Goal: Information Seeking & Learning: Learn about a topic

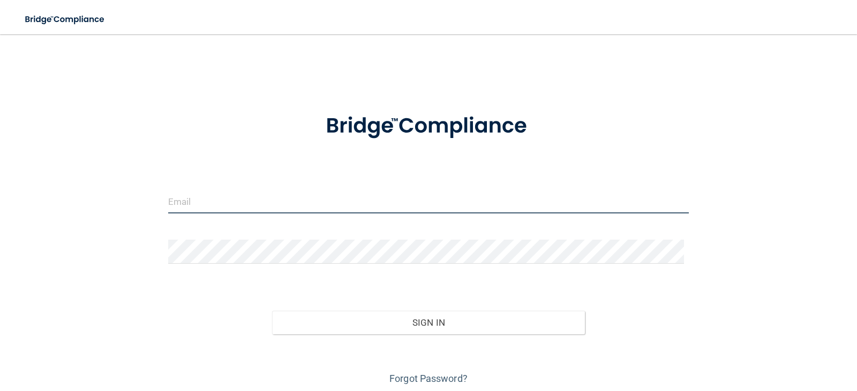
click at [183, 209] on input "email" at bounding box center [428, 202] width 521 height 24
type input "[EMAIL_ADDRESS][DOMAIN_NAME]"
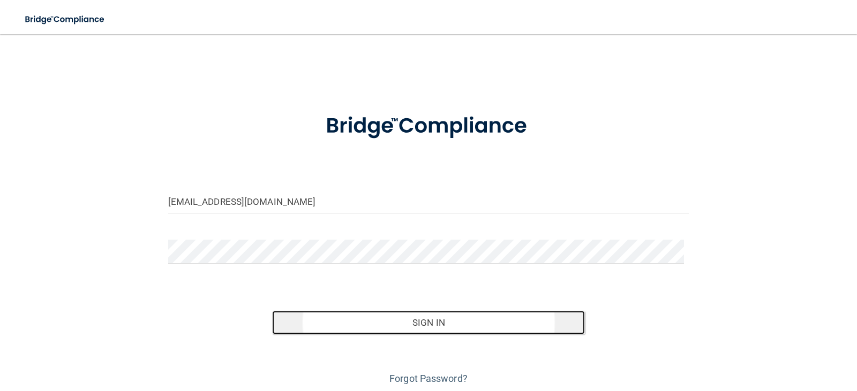
click at [314, 326] on button "Sign In" at bounding box center [428, 323] width 313 height 24
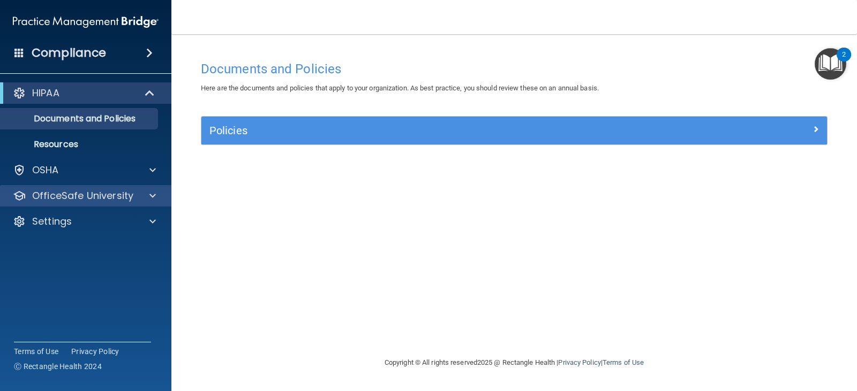
click at [73, 188] on div "OfficeSafe University" at bounding box center [86, 195] width 172 height 21
click at [156, 192] on div at bounding box center [151, 196] width 27 height 13
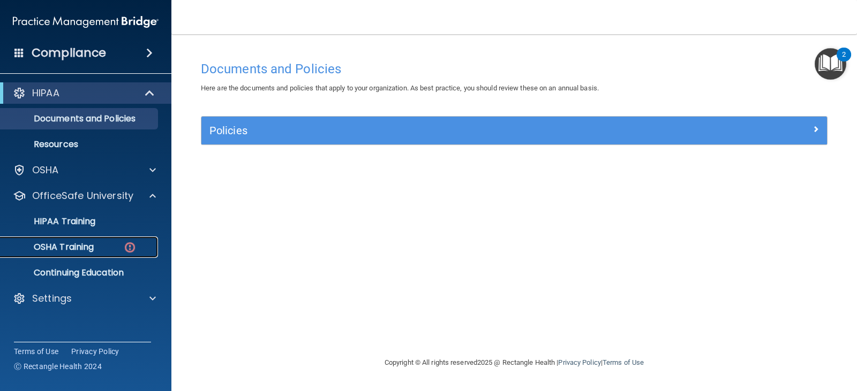
click at [86, 246] on p "OSHA Training" at bounding box center [50, 247] width 87 height 11
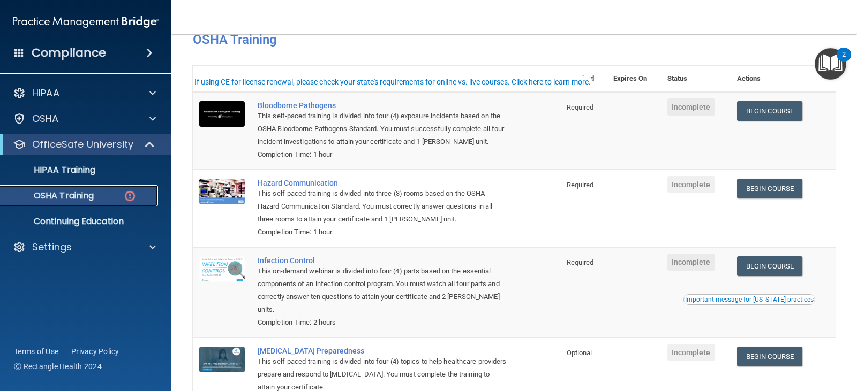
scroll to position [32, 0]
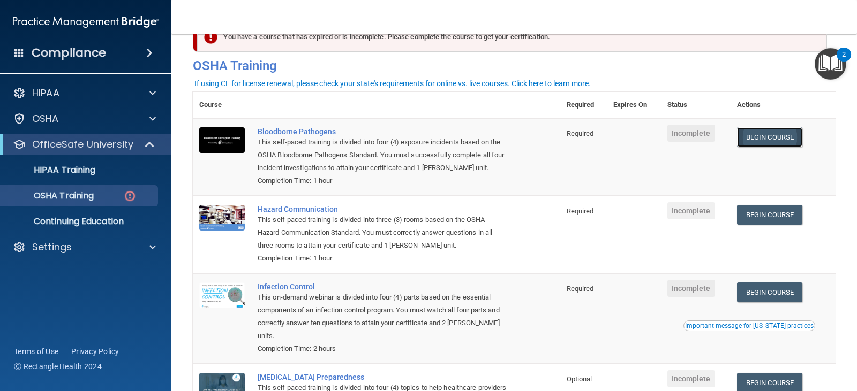
click at [776, 137] on link "Begin Course" at bounding box center [769, 137] width 65 height 20
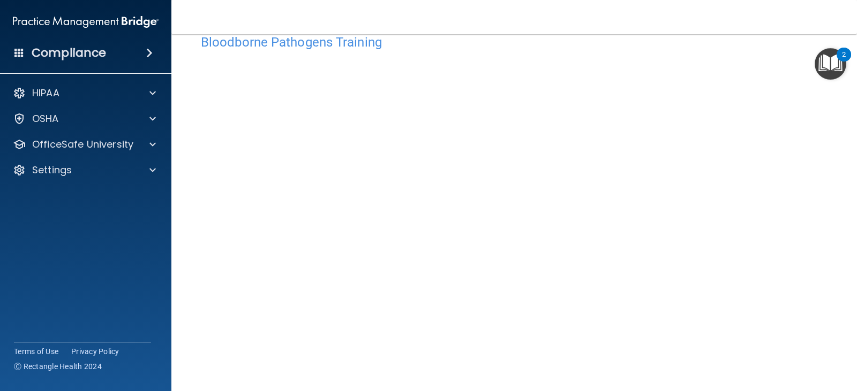
scroll to position [34, 0]
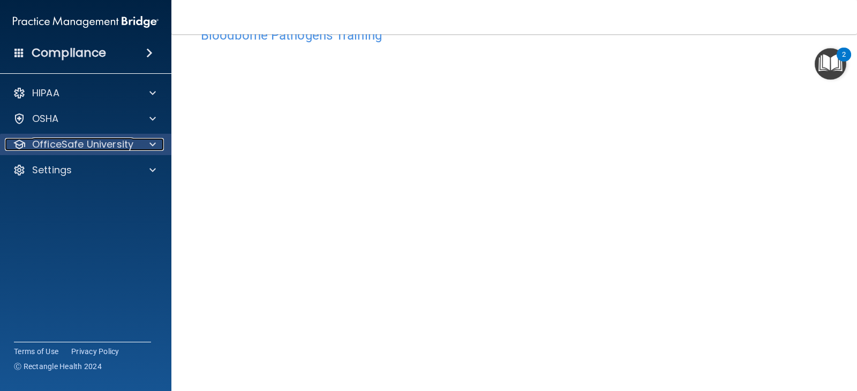
click at [114, 138] on p "OfficeSafe University" at bounding box center [82, 144] width 101 height 13
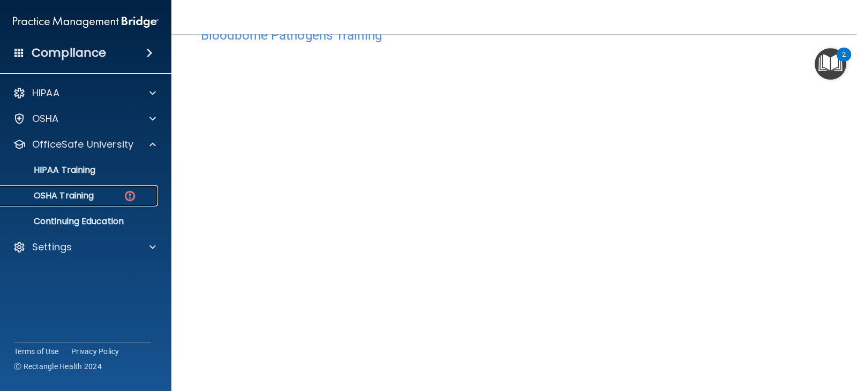
click at [87, 201] on p "OSHA Training" at bounding box center [50, 196] width 87 height 11
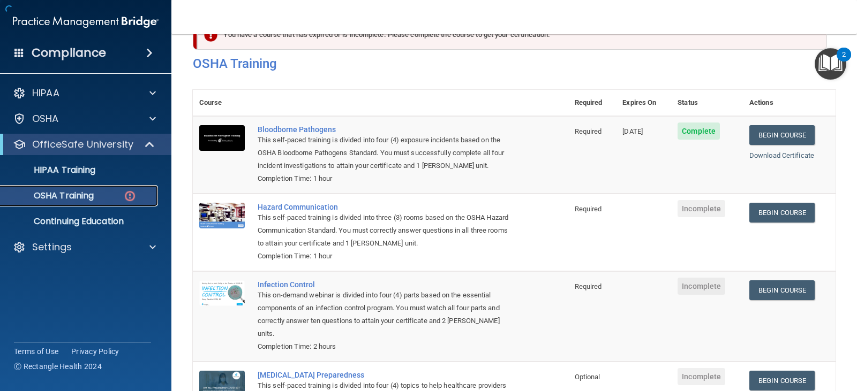
scroll to position [107, 0]
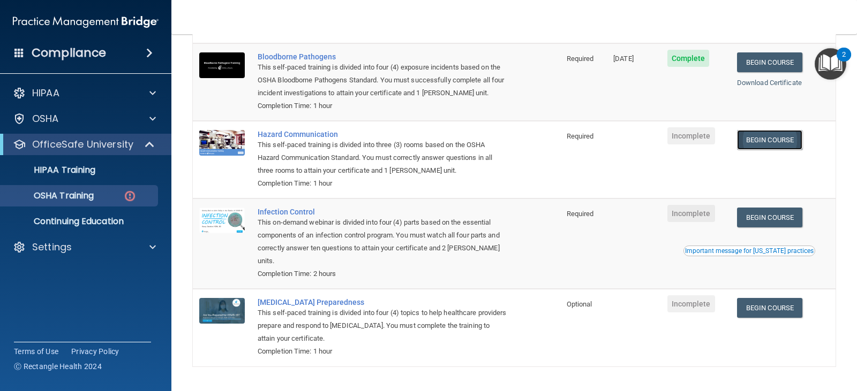
click at [780, 144] on link "Begin Course" at bounding box center [769, 140] width 65 height 20
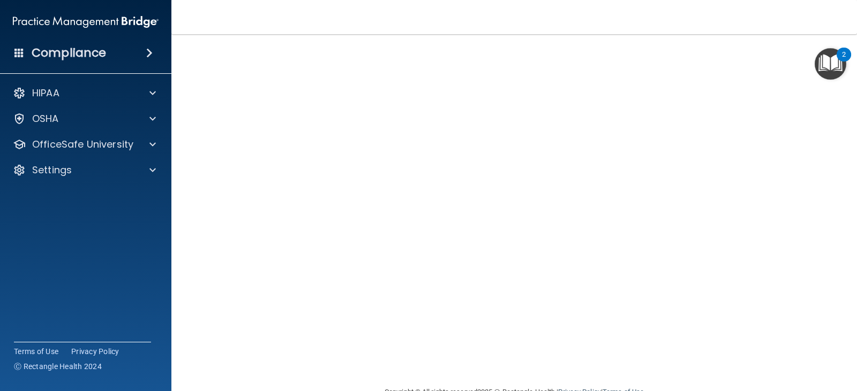
scroll to position [11, 0]
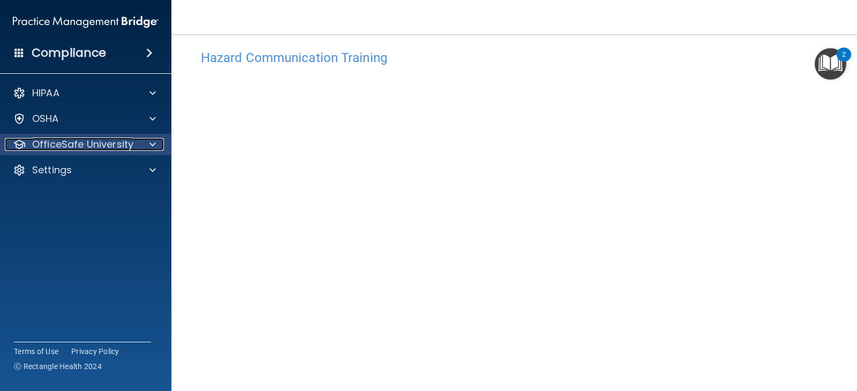
click at [91, 146] on p "OfficeSafe University" at bounding box center [82, 144] width 101 height 13
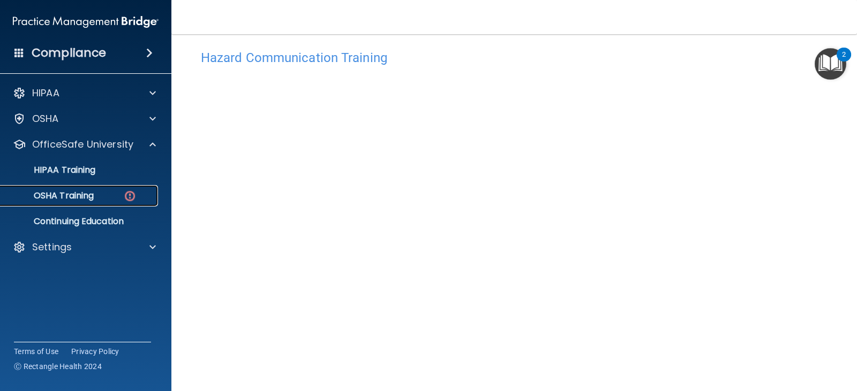
click at [89, 200] on p "OSHA Training" at bounding box center [50, 196] width 87 height 11
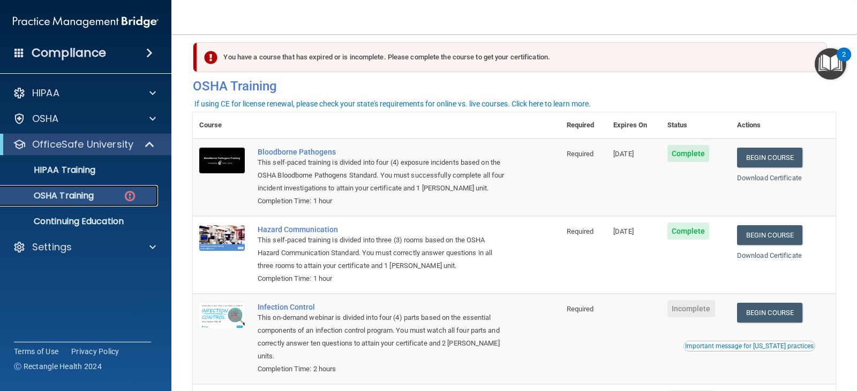
scroll to position [140, 0]
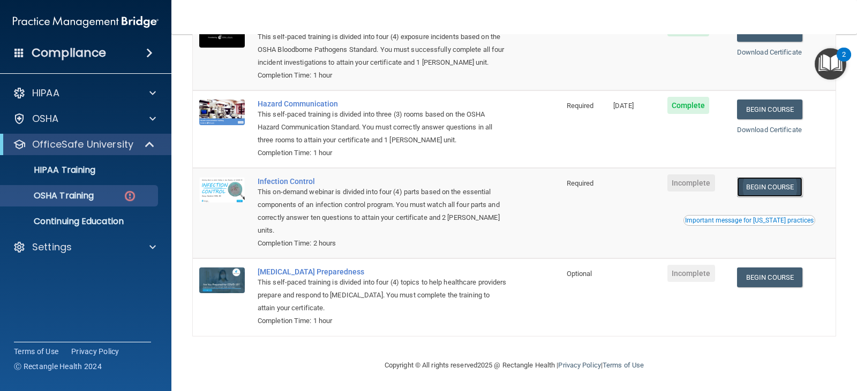
click at [783, 187] on link "Begin Course" at bounding box center [769, 187] width 65 height 20
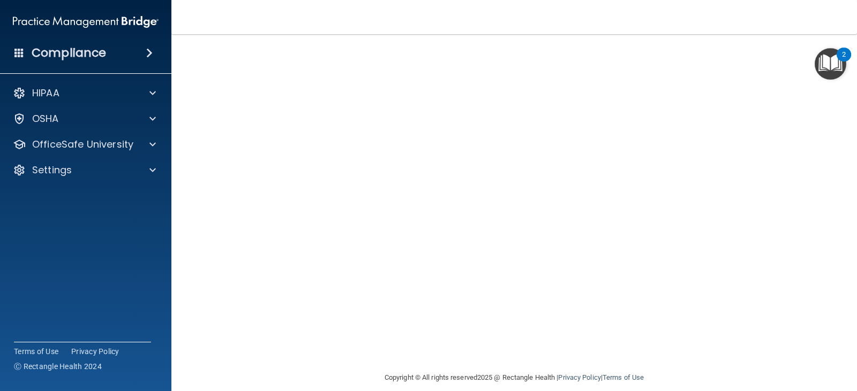
scroll to position [57, 0]
click at [102, 150] on p "OfficeSafe University" at bounding box center [82, 144] width 101 height 13
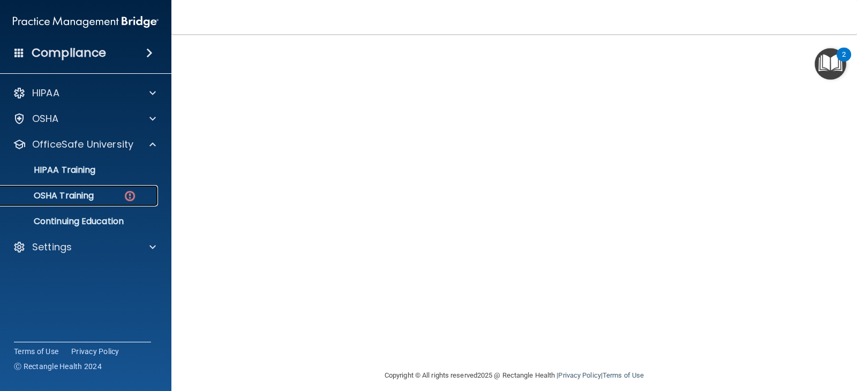
click at [87, 200] on p "OSHA Training" at bounding box center [50, 196] width 87 height 11
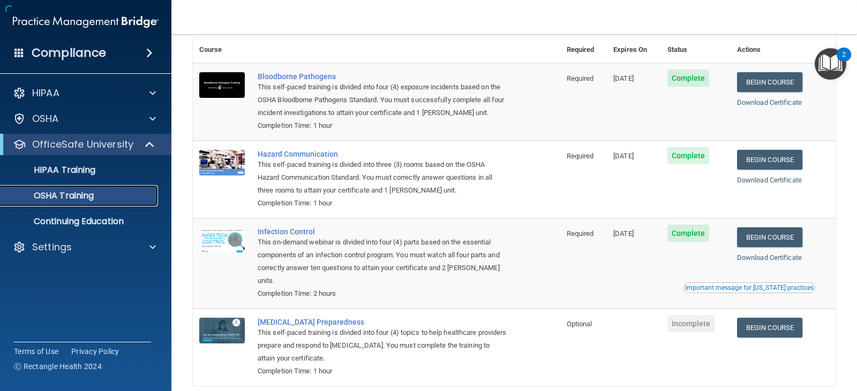
scroll to position [100, 0]
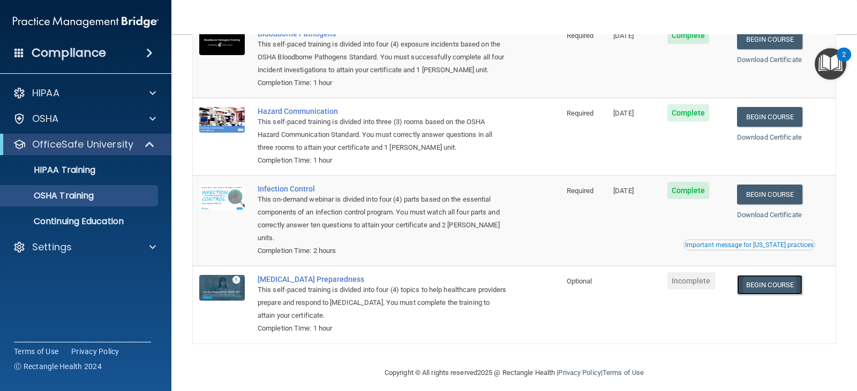
click at [781, 279] on link "Begin Course" at bounding box center [769, 285] width 65 height 20
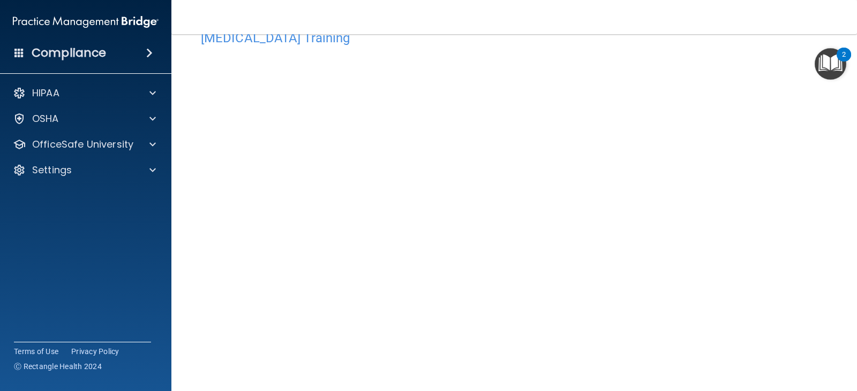
scroll to position [19, 0]
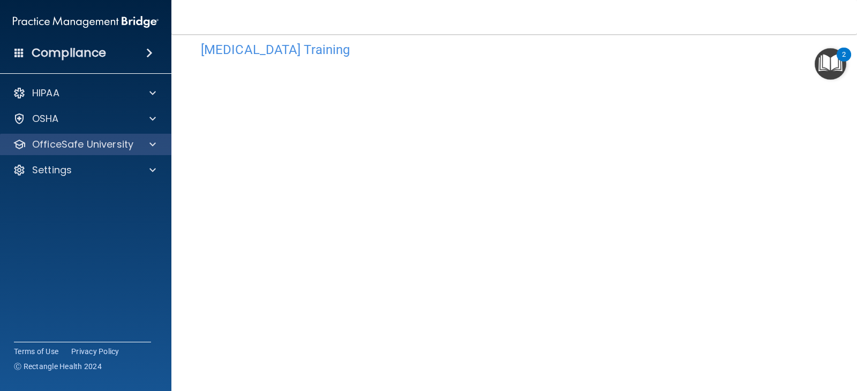
click at [89, 153] on div "OfficeSafe University" at bounding box center [86, 144] width 172 height 21
click at [87, 148] on p "OfficeSafe University" at bounding box center [82, 144] width 101 height 13
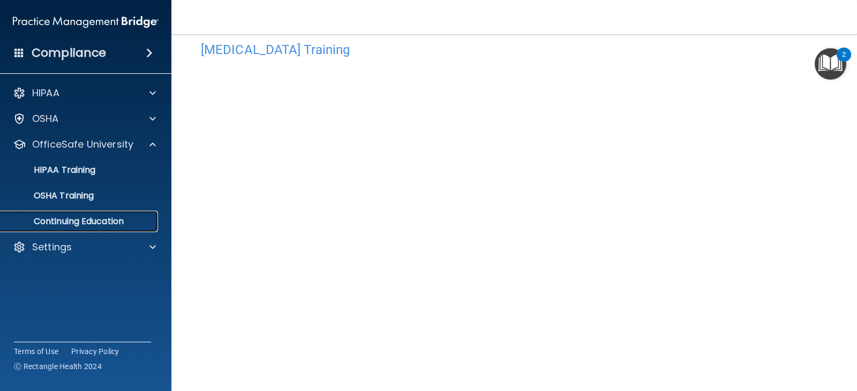
click at [84, 224] on p "Continuing Education" at bounding box center [80, 221] width 146 height 11
